Goal: Task Accomplishment & Management: Manage account settings

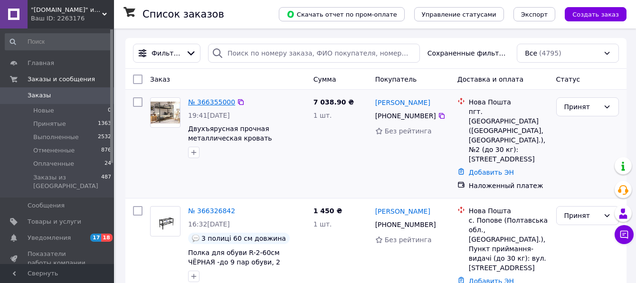
click at [219, 105] on link "№ 366355000" at bounding box center [211, 102] width 47 height 8
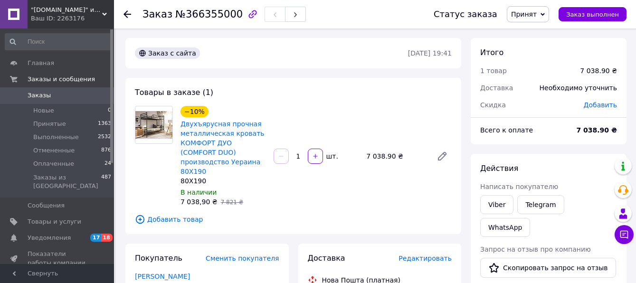
scroll to position [95, 0]
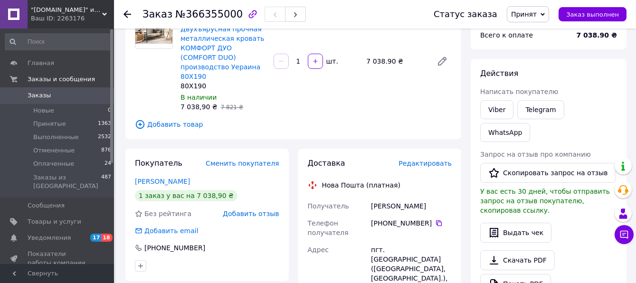
click at [46, 96] on span "Заказы" at bounding box center [39, 95] width 23 height 9
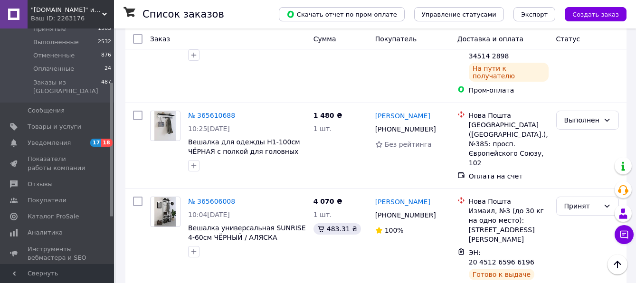
scroll to position [1553, 0]
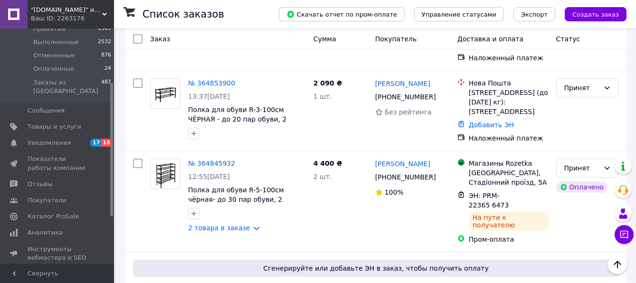
scroll to position [1629, 0]
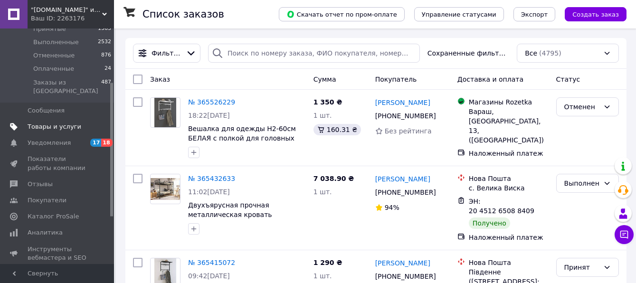
click at [49, 123] on span "Товары и услуги" at bounding box center [55, 127] width 54 height 9
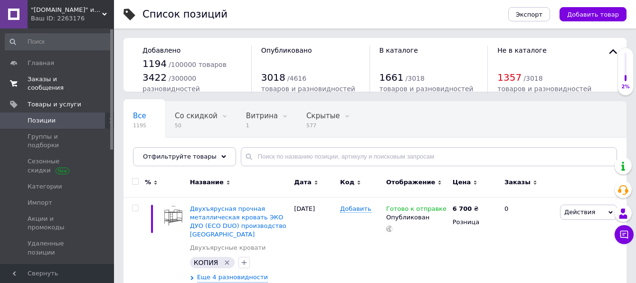
click at [45, 79] on span "Заказы и сообщения" at bounding box center [58, 83] width 60 height 17
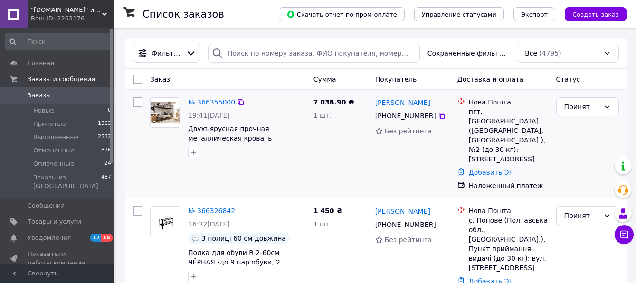
click at [216, 102] on link "№ 366355000" at bounding box center [211, 102] width 47 height 8
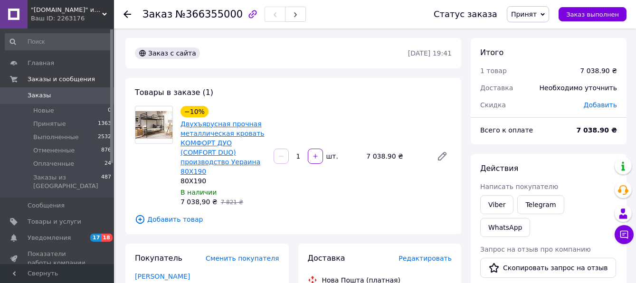
click at [212, 142] on link "Двухъярусная прочная металлическая кровать КОМФОРТ ДУО (COMFORT DUO) производст…" at bounding box center [223, 147] width 84 height 55
